Goal: Information Seeking & Learning: Understand process/instructions

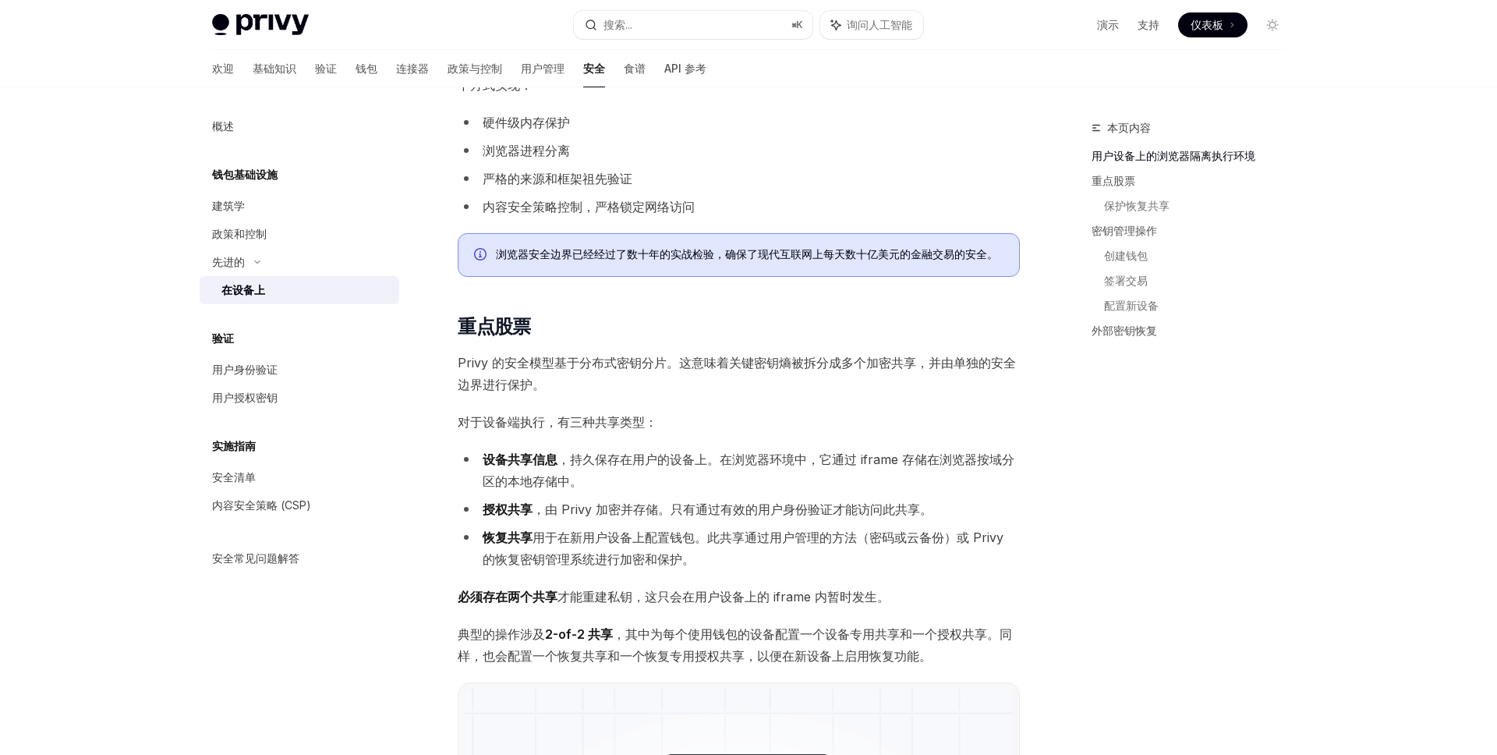
scroll to position [603, 0]
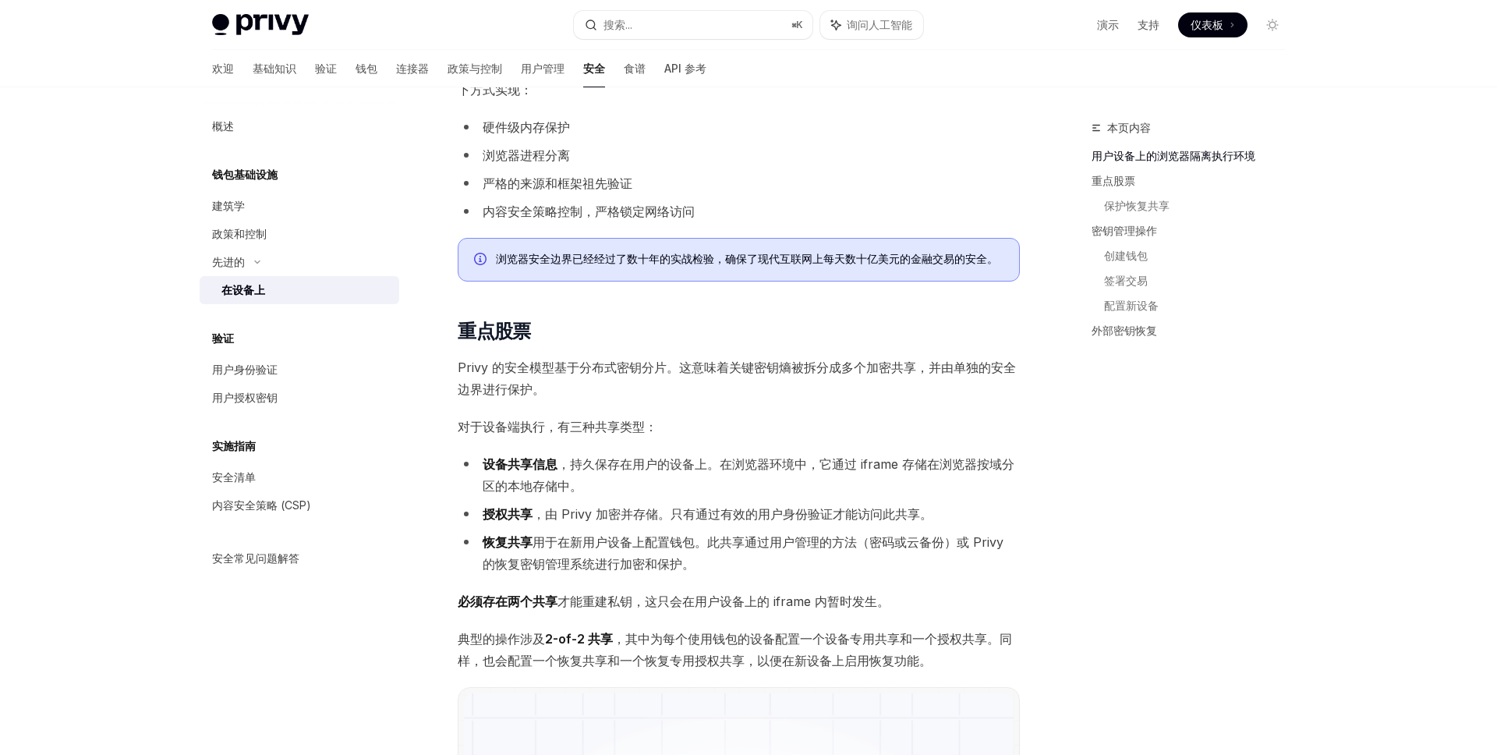
click at [506, 461] on font "设备共享信息" at bounding box center [520, 464] width 75 height 16
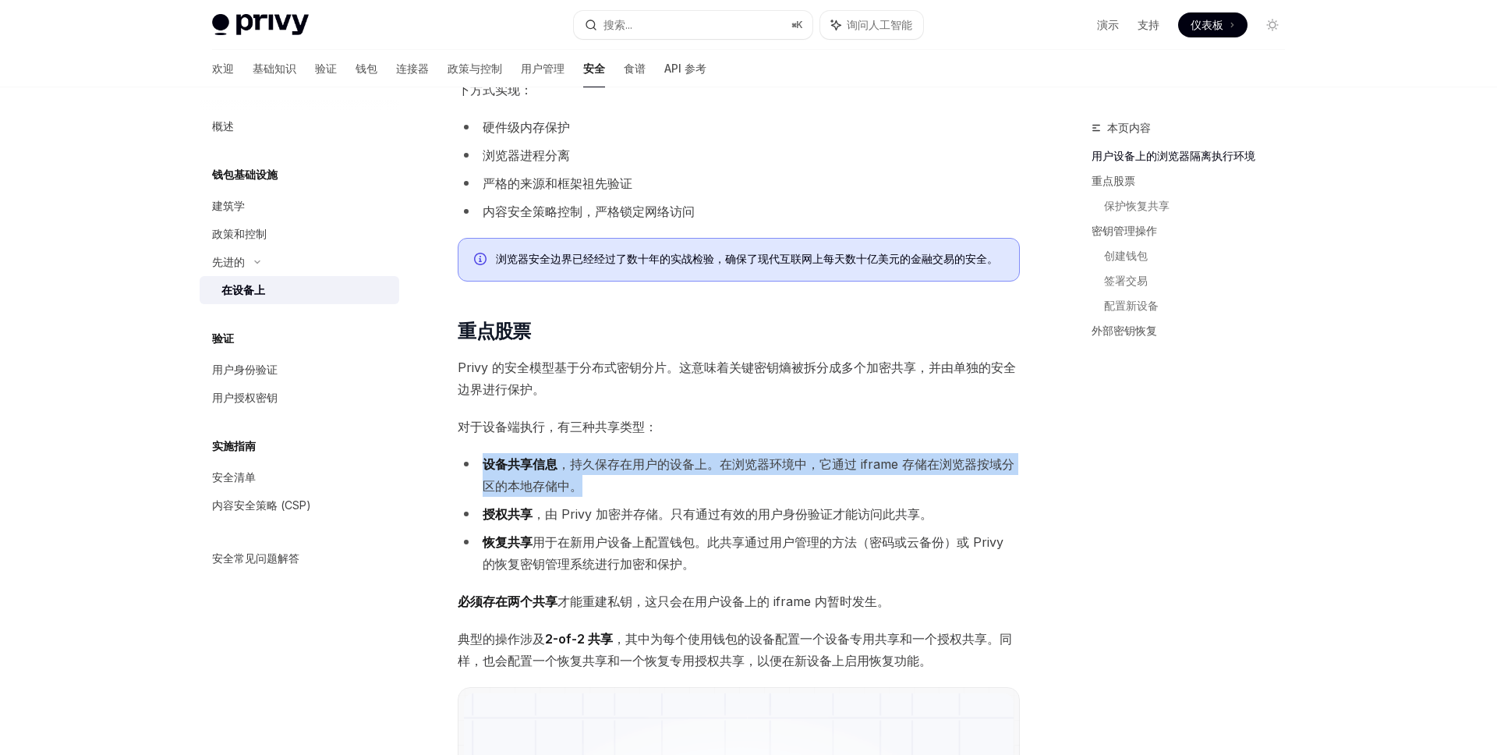
click at [506, 461] on font "设备共享信息" at bounding box center [520, 464] width 75 height 16
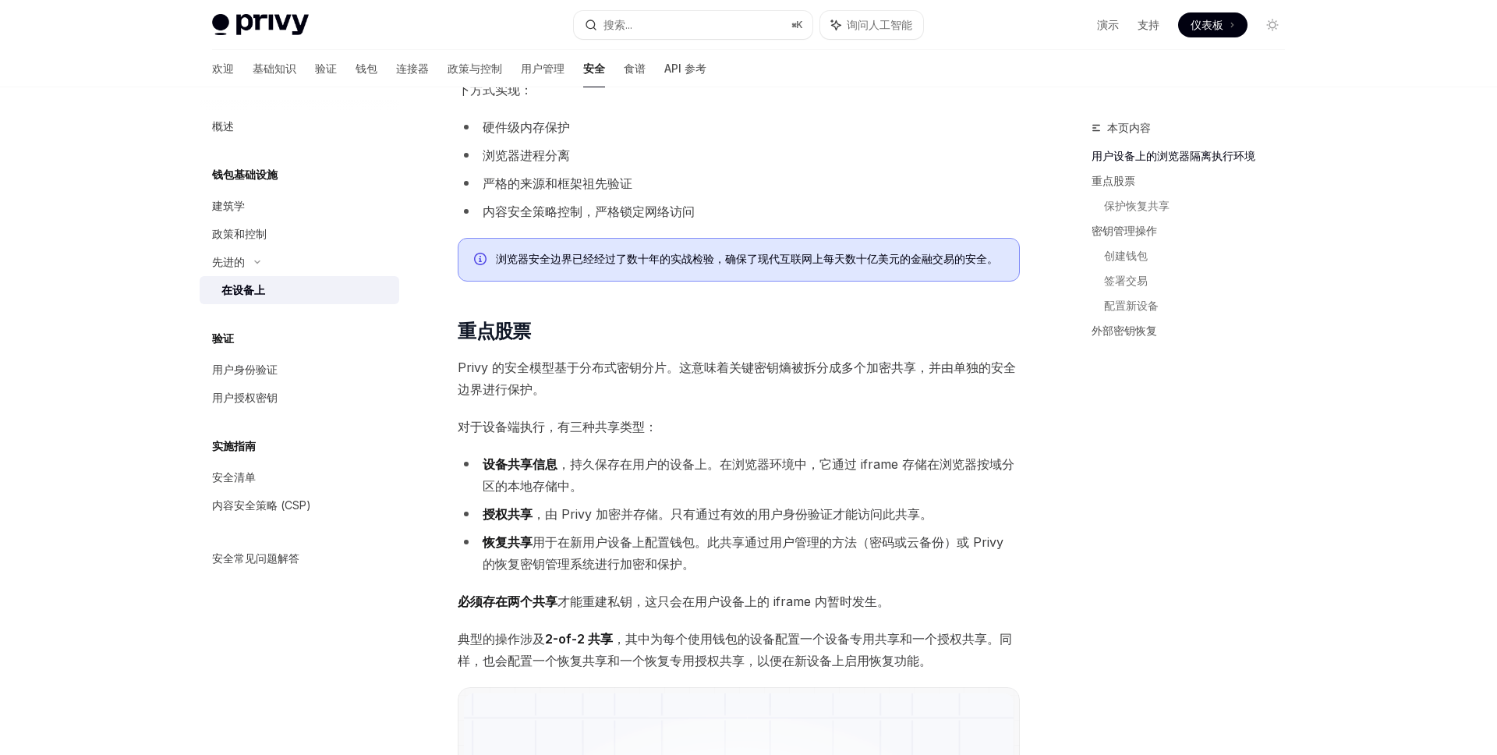
click at [574, 506] on font "，由 Privy 加密并存储。只有通过有效的用户身份验证才能访问此共享。" at bounding box center [732, 514] width 400 height 16
drag, startPoint x: 556, startPoint y: 463, endPoint x: 485, endPoint y: 464, distance: 70.9
click at [485, 464] on font "设备共享信息" at bounding box center [520, 464] width 75 height 16
copy font "设备共享信息"
drag, startPoint x: 532, startPoint y: 511, endPoint x: 486, endPoint y: 511, distance: 46.0
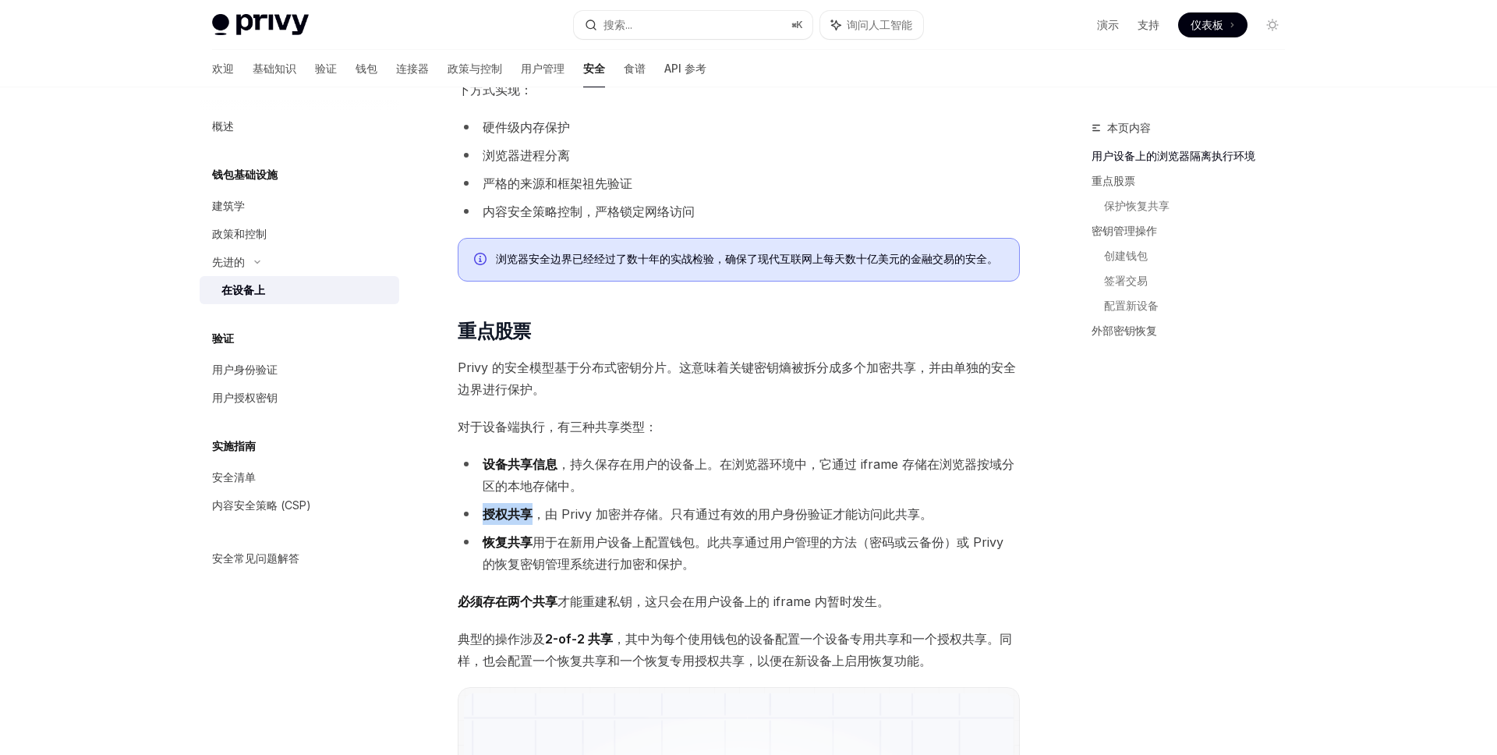
click at [486, 511] on li "授权共享 ，由 Privy 加密并存储。只有通过有效的用户身份验证才能访问此共享。" at bounding box center [739, 514] width 562 height 22
copy font "授权共享"
drag, startPoint x: 531, startPoint y: 543, endPoint x: 483, endPoint y: 543, distance: 48.3
click at [483, 543] on font "恢复共享" at bounding box center [508, 542] width 50 height 16
copy font "恢复共享"
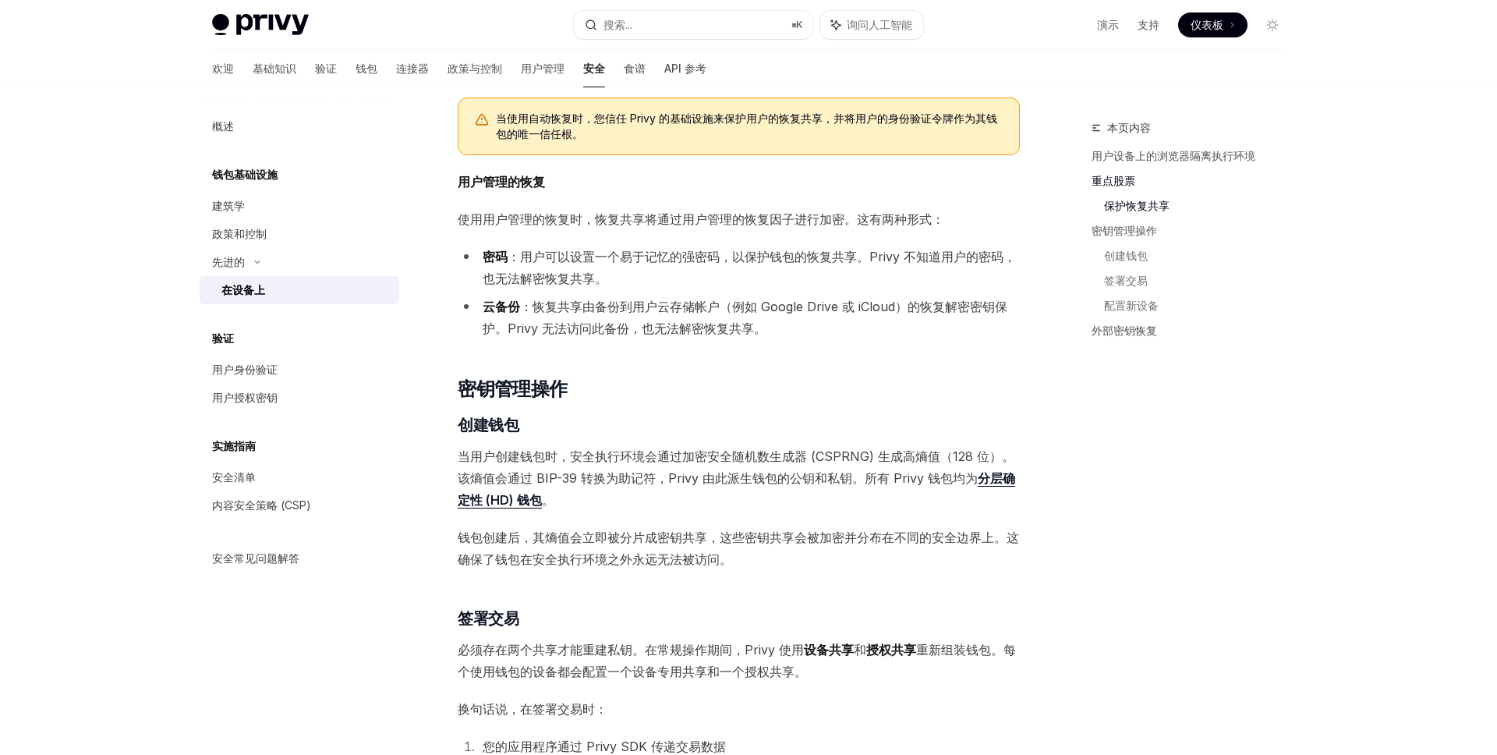
scroll to position [1798, 0]
